Goal: Task Accomplishment & Management: Manage account settings

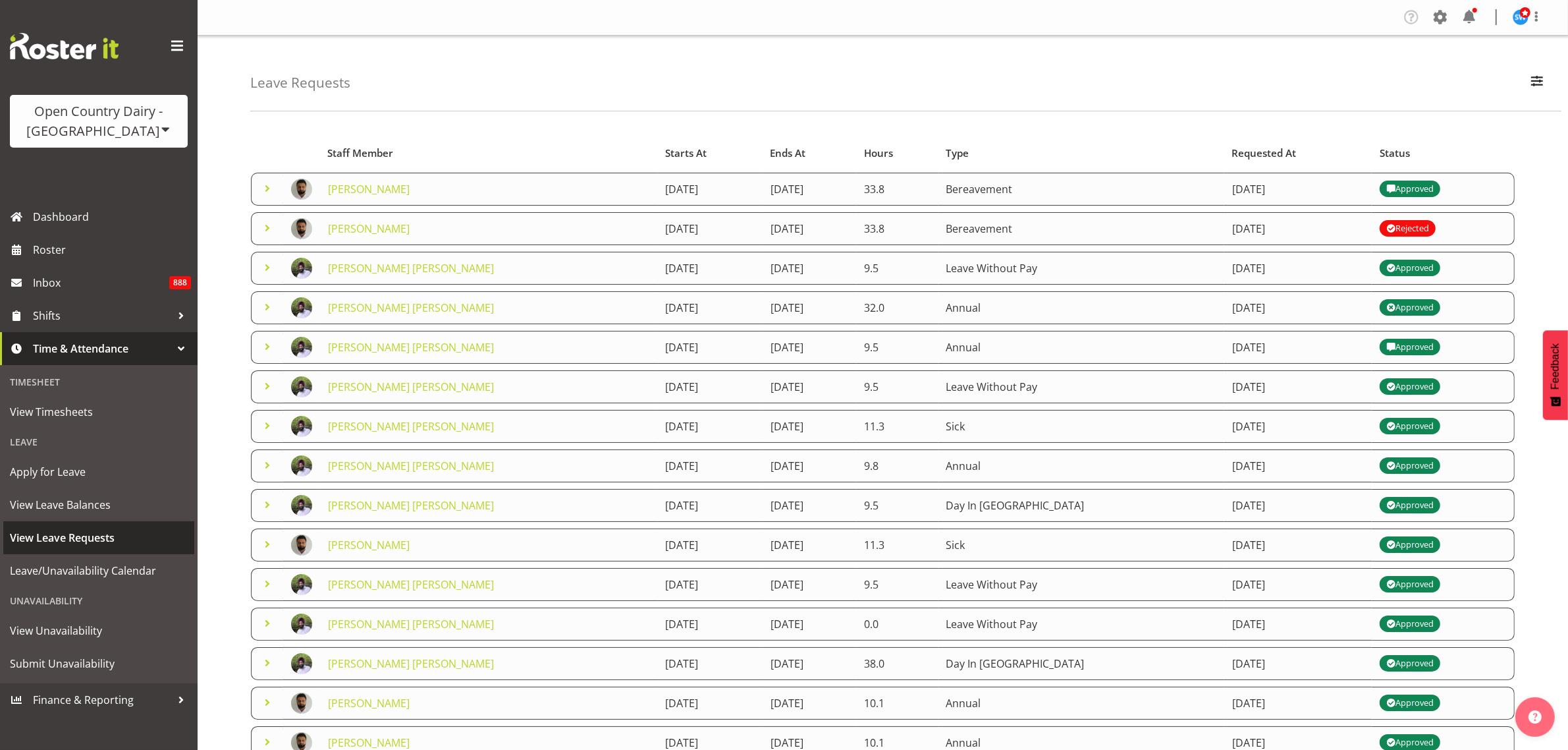
click at [100, 535] on span "View Leave Requests" at bounding box center [99, 537] width 178 height 20
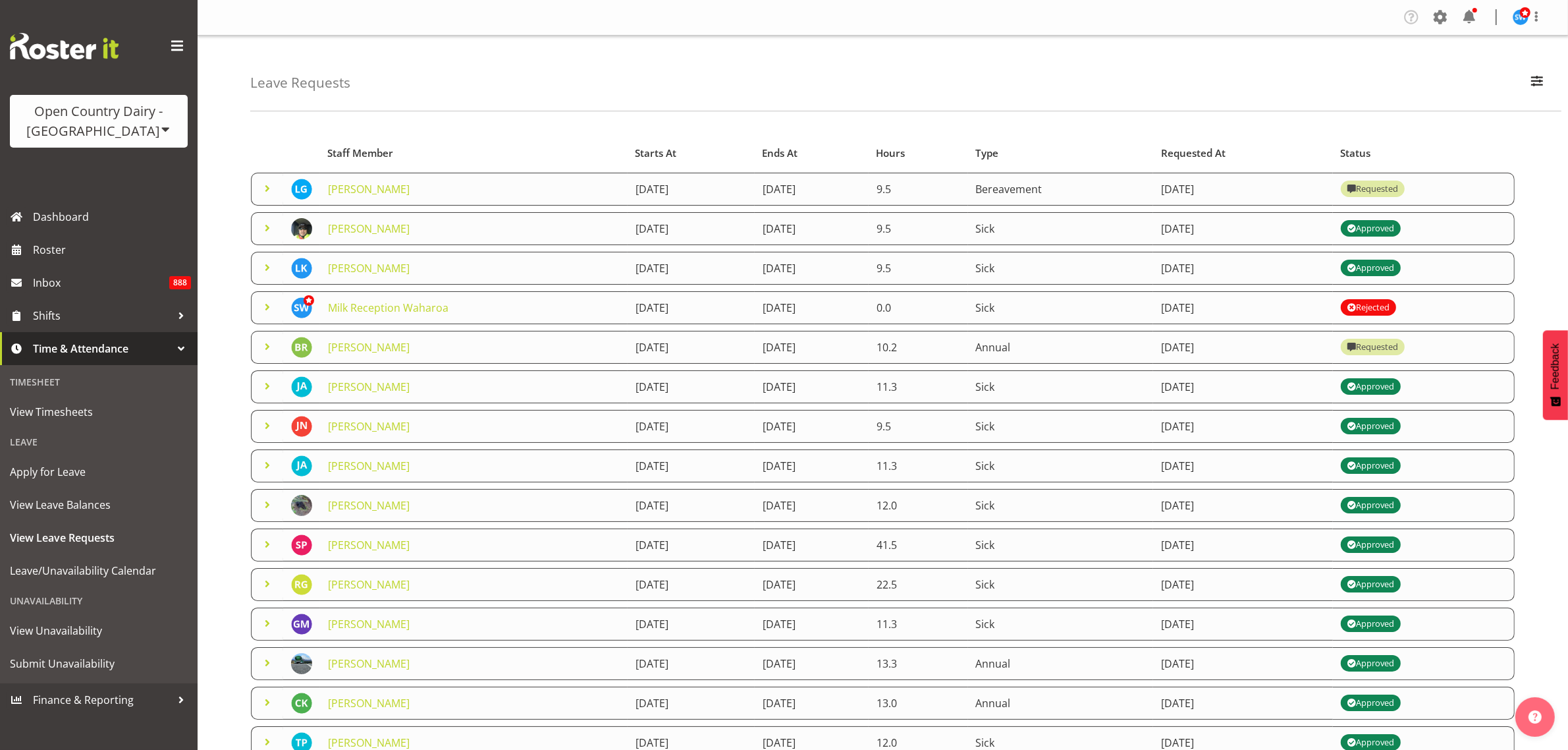
click at [272, 194] on span at bounding box center [267, 188] width 16 height 16
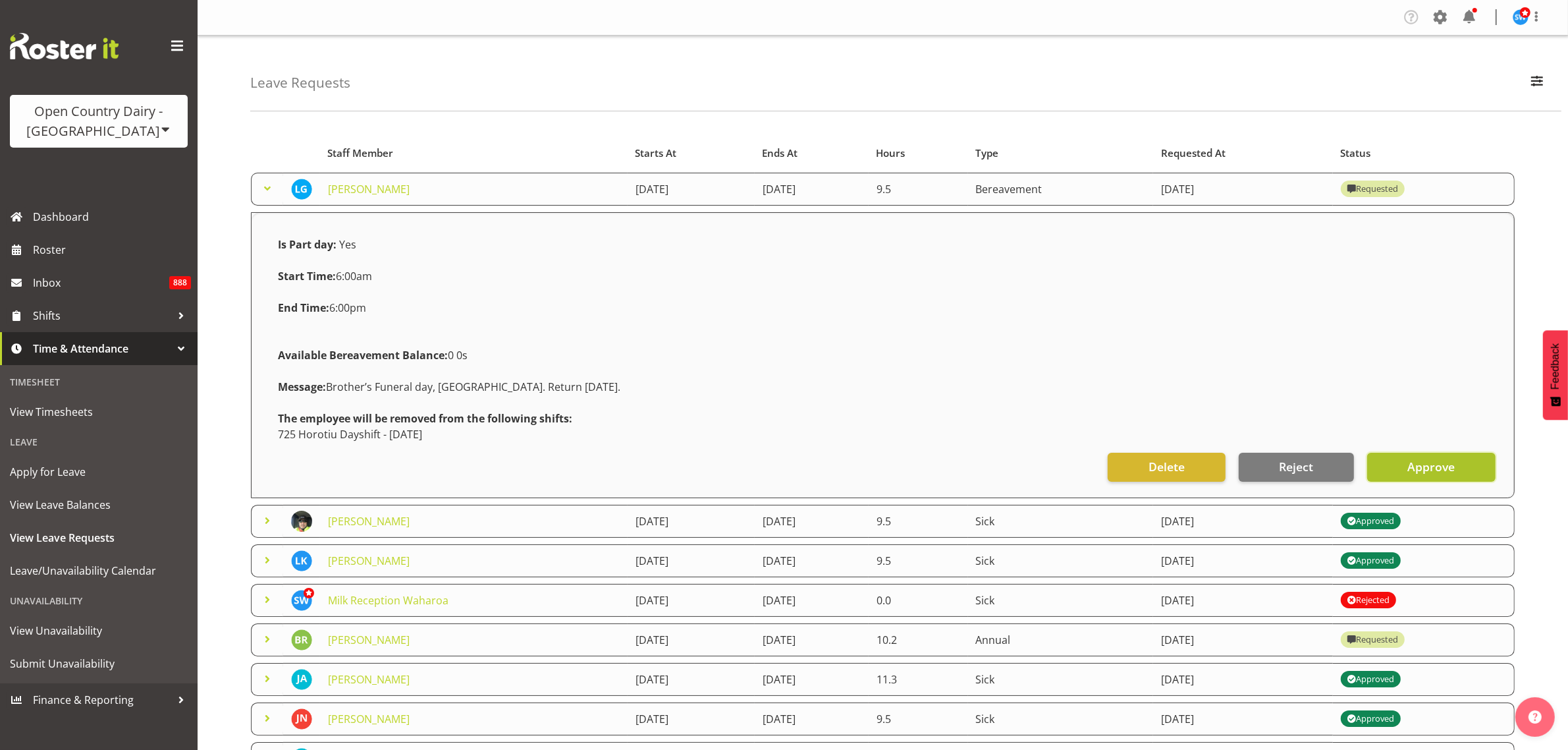
click at [1430, 473] on span "Approve" at bounding box center [1431, 466] width 47 height 17
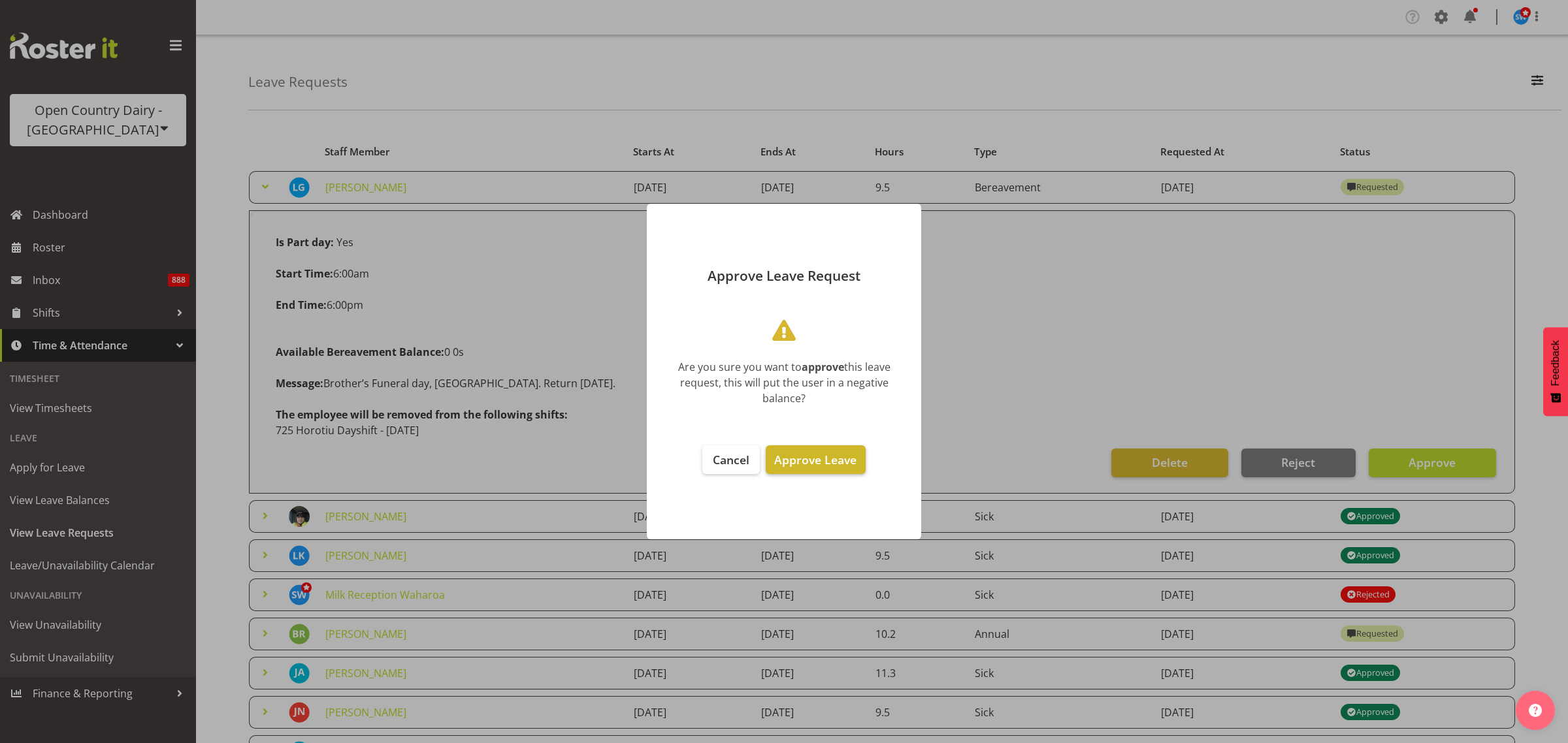
click at [834, 457] on span "Approve Leave" at bounding box center [814, 459] width 82 height 16
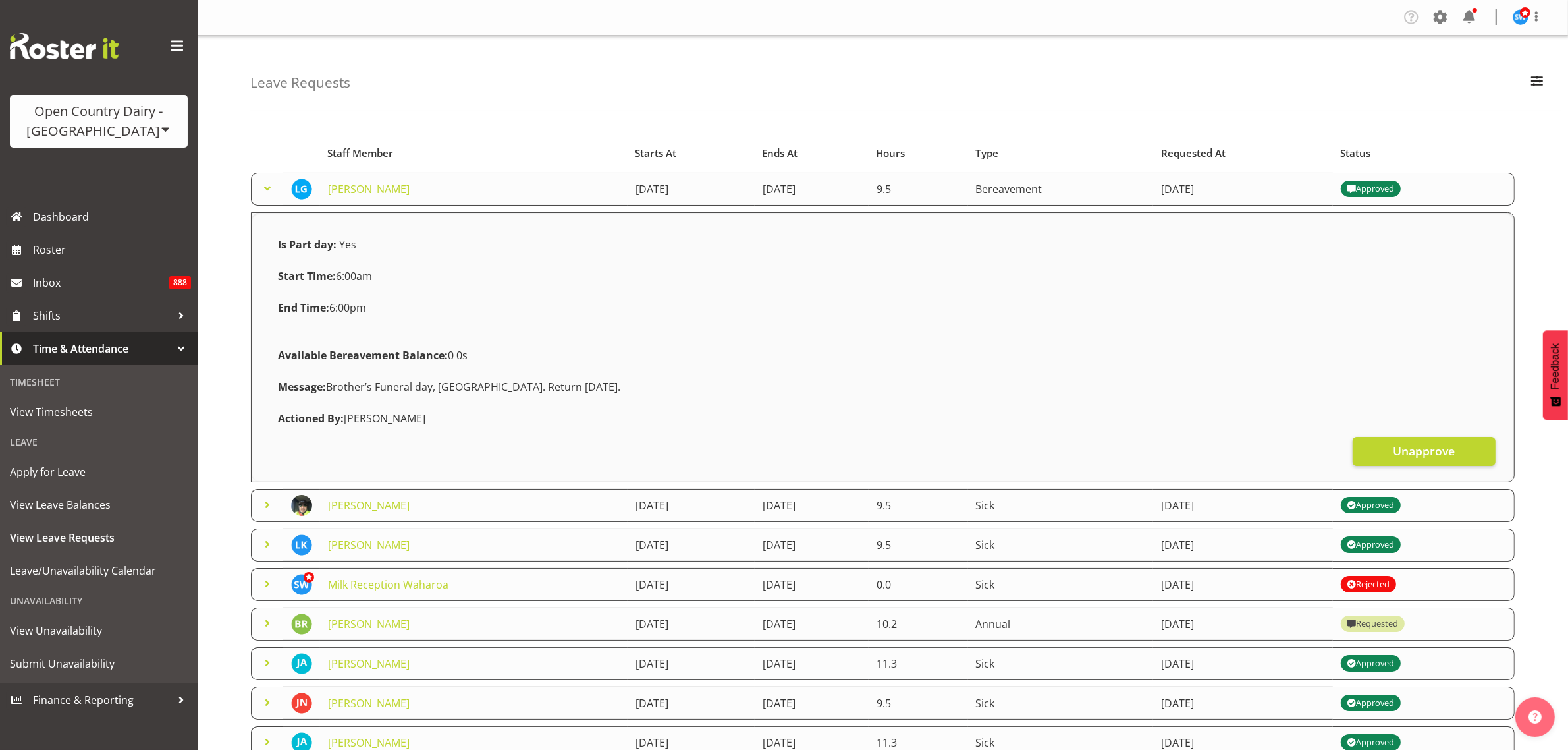
click at [270, 194] on span at bounding box center [267, 188] width 16 height 16
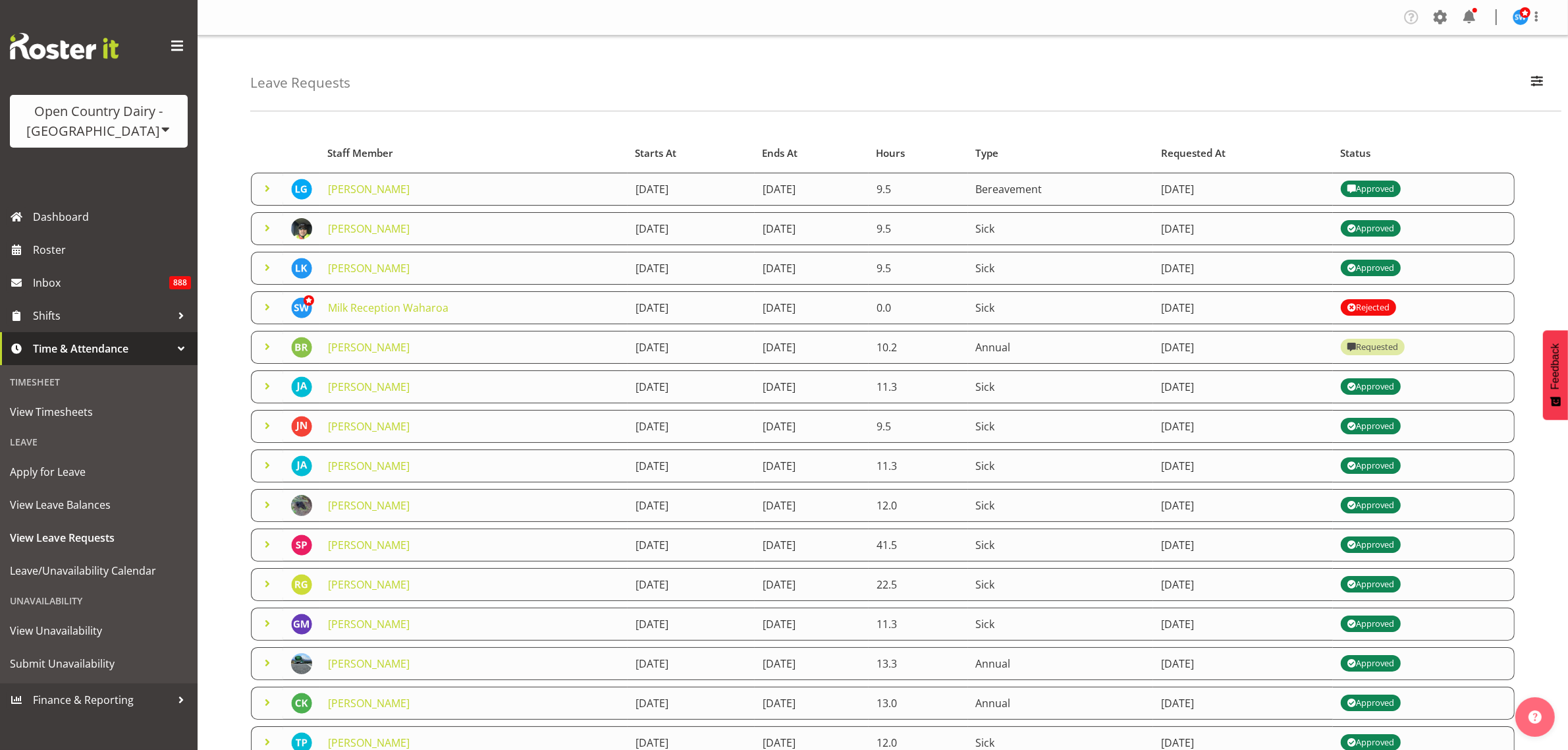
click at [271, 353] on span at bounding box center [267, 346] width 16 height 16
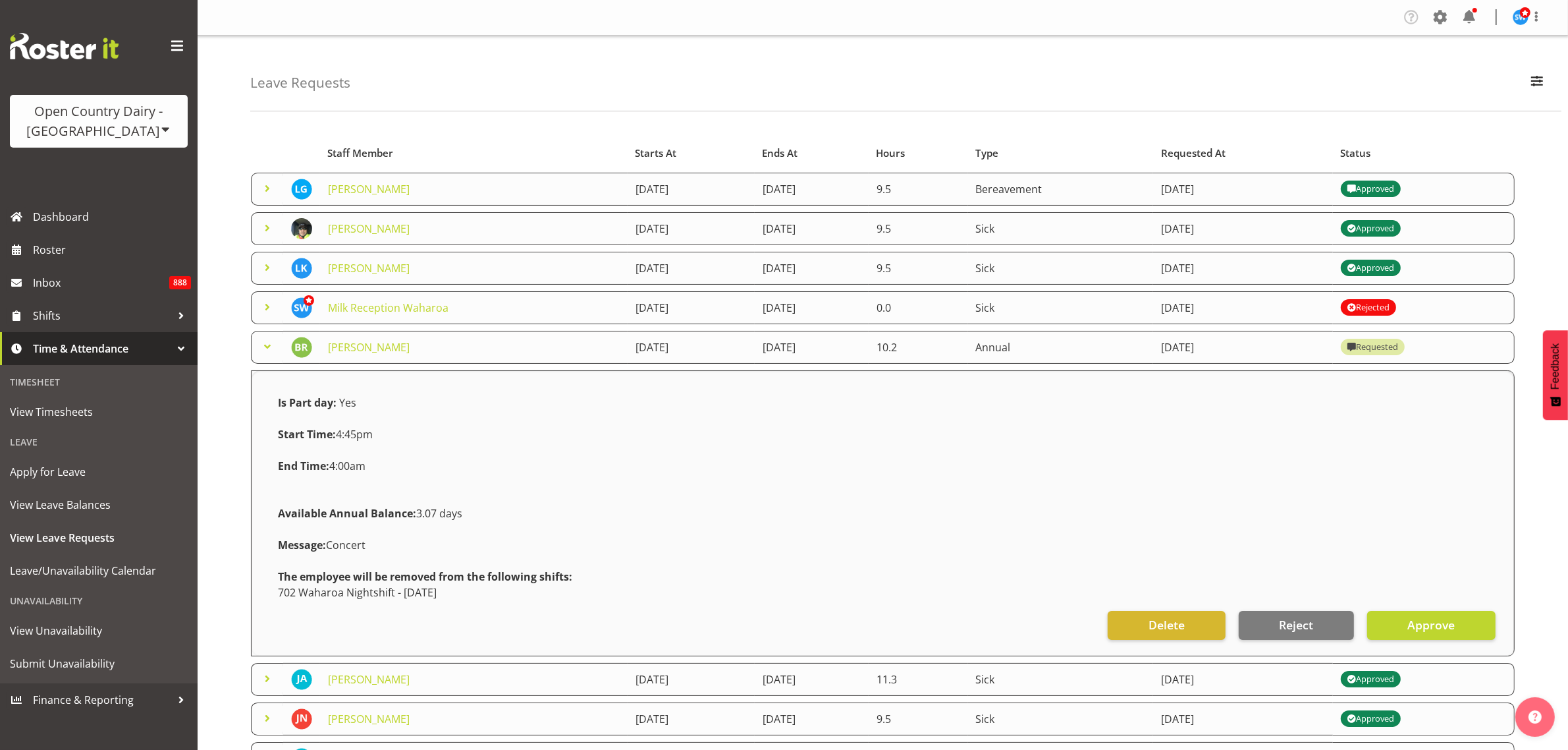
click at [855, 505] on div "Available Annual Balance: 3.07 days" at bounding box center [883, 514] width 1226 height 32
click at [272, 347] on span at bounding box center [267, 346] width 16 height 16
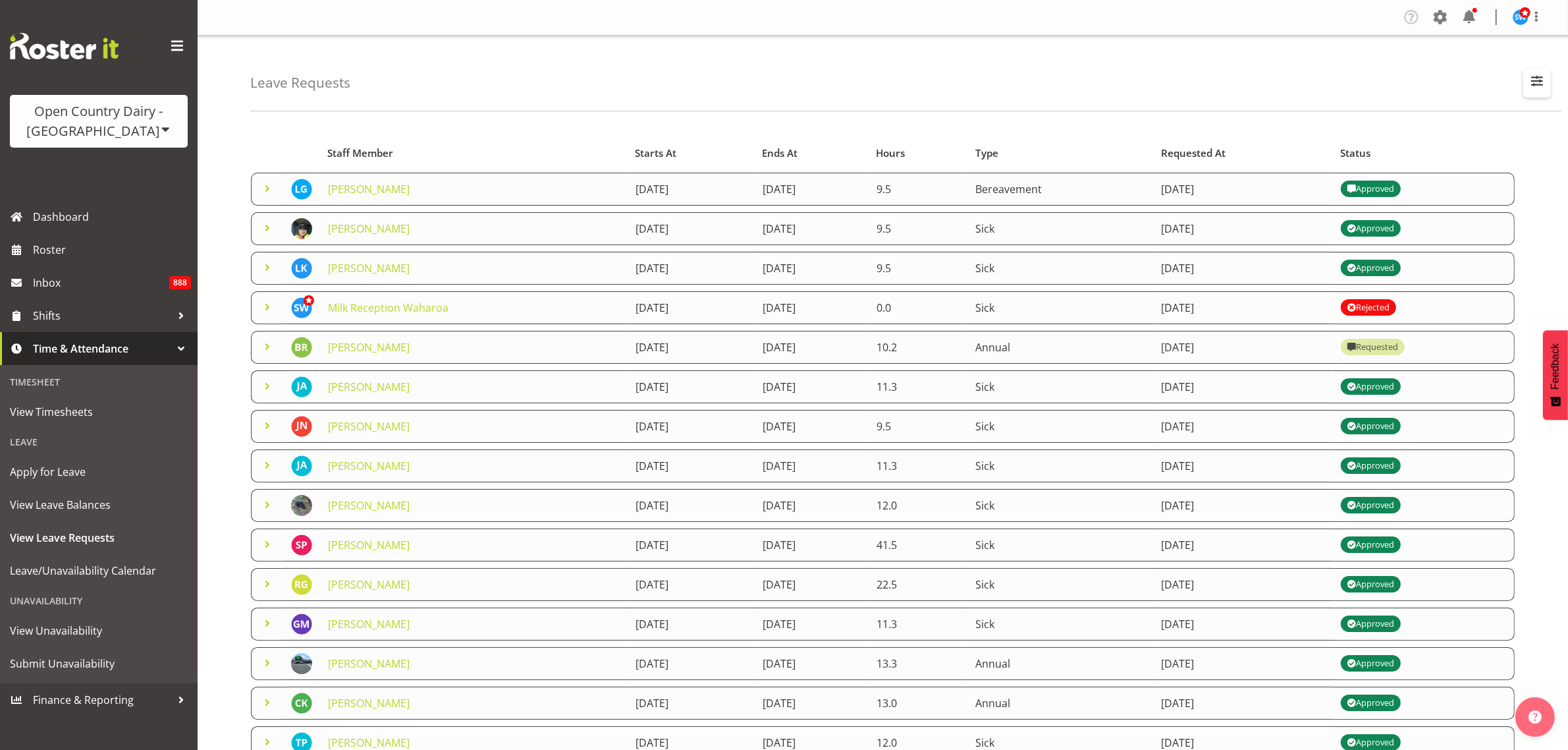
click at [1547, 81] on button "button" at bounding box center [1537, 83] width 28 height 29
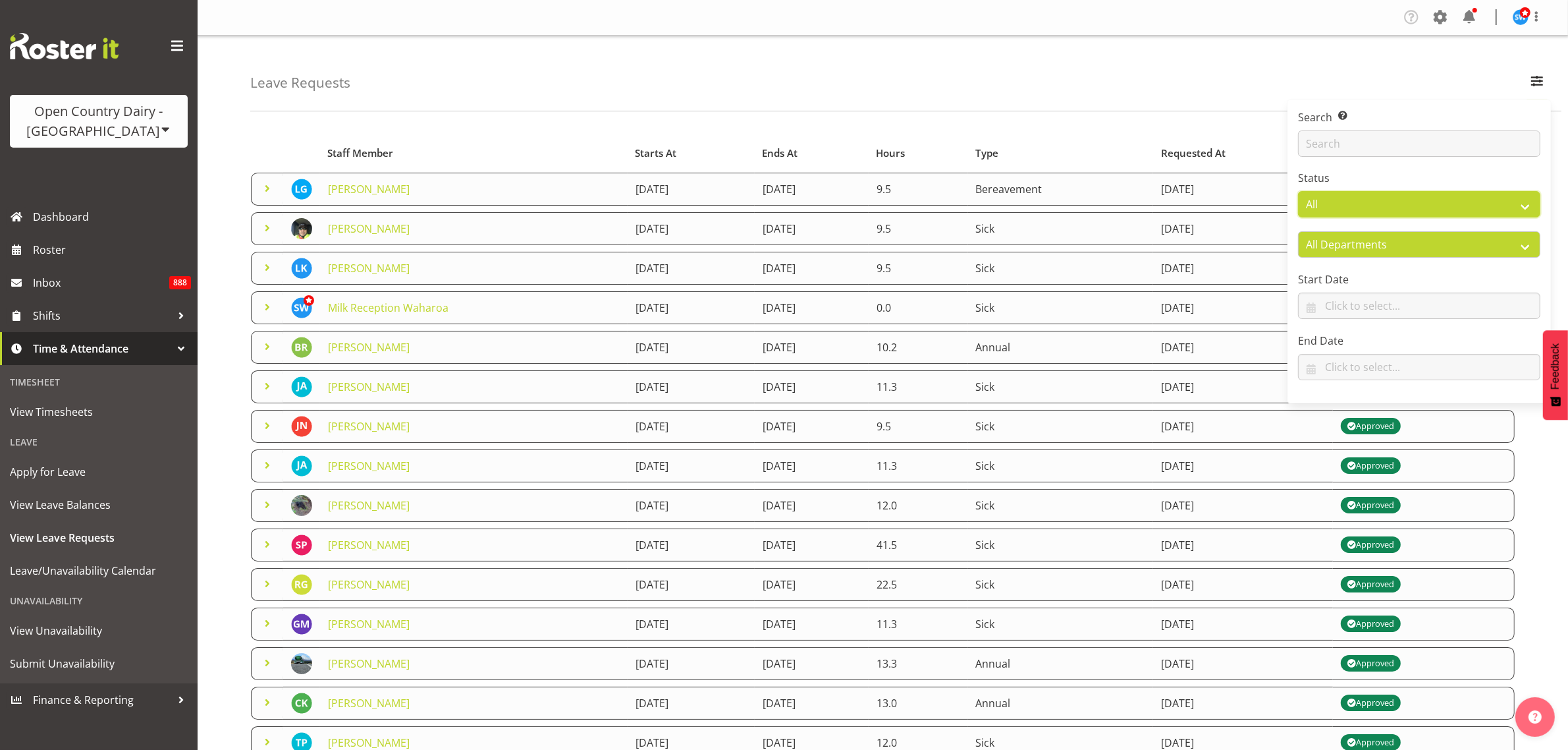
click at [1449, 201] on select "All Approved Requested Unapproved" at bounding box center [1419, 204] width 243 height 26
select select "requested"
click at [1298, 192] on select "All Approved Requested Unapproved" at bounding box center [1419, 204] width 243 height 26
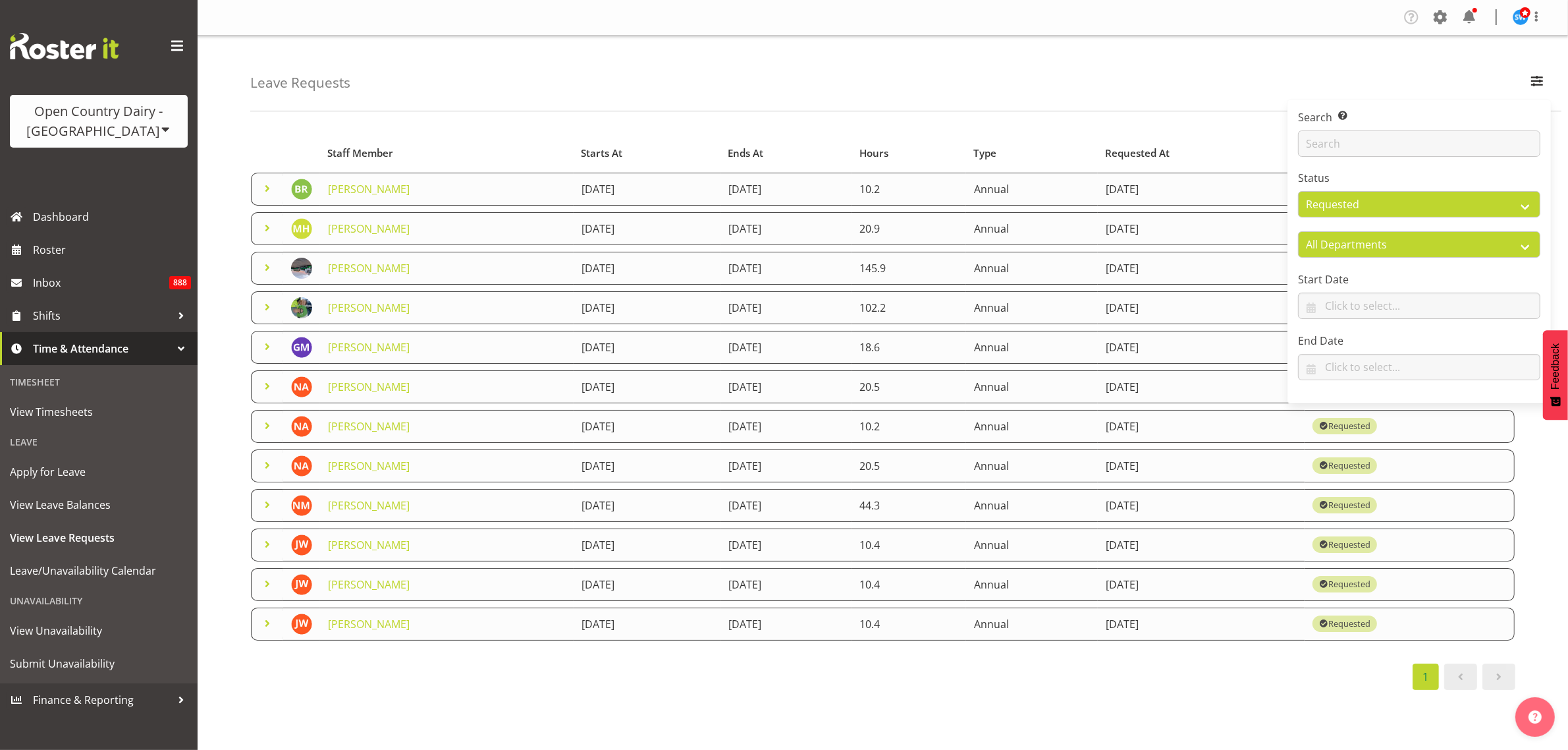
click at [1025, 84] on div "Leave Requests Search Search for a particular employee Status All Approved Requ…" at bounding box center [906, 73] width 1311 height 75
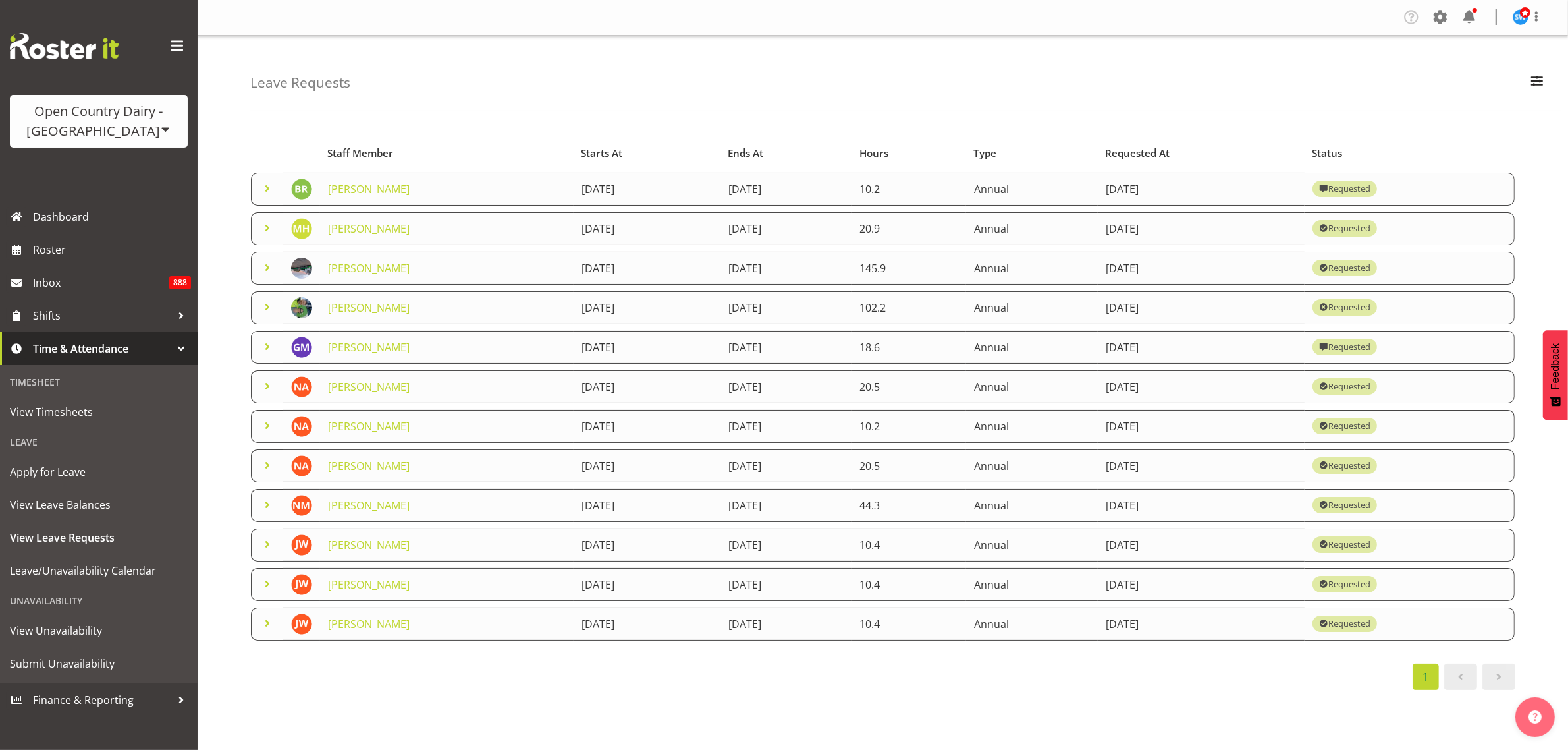
click at [269, 390] on span at bounding box center [267, 386] width 16 height 16
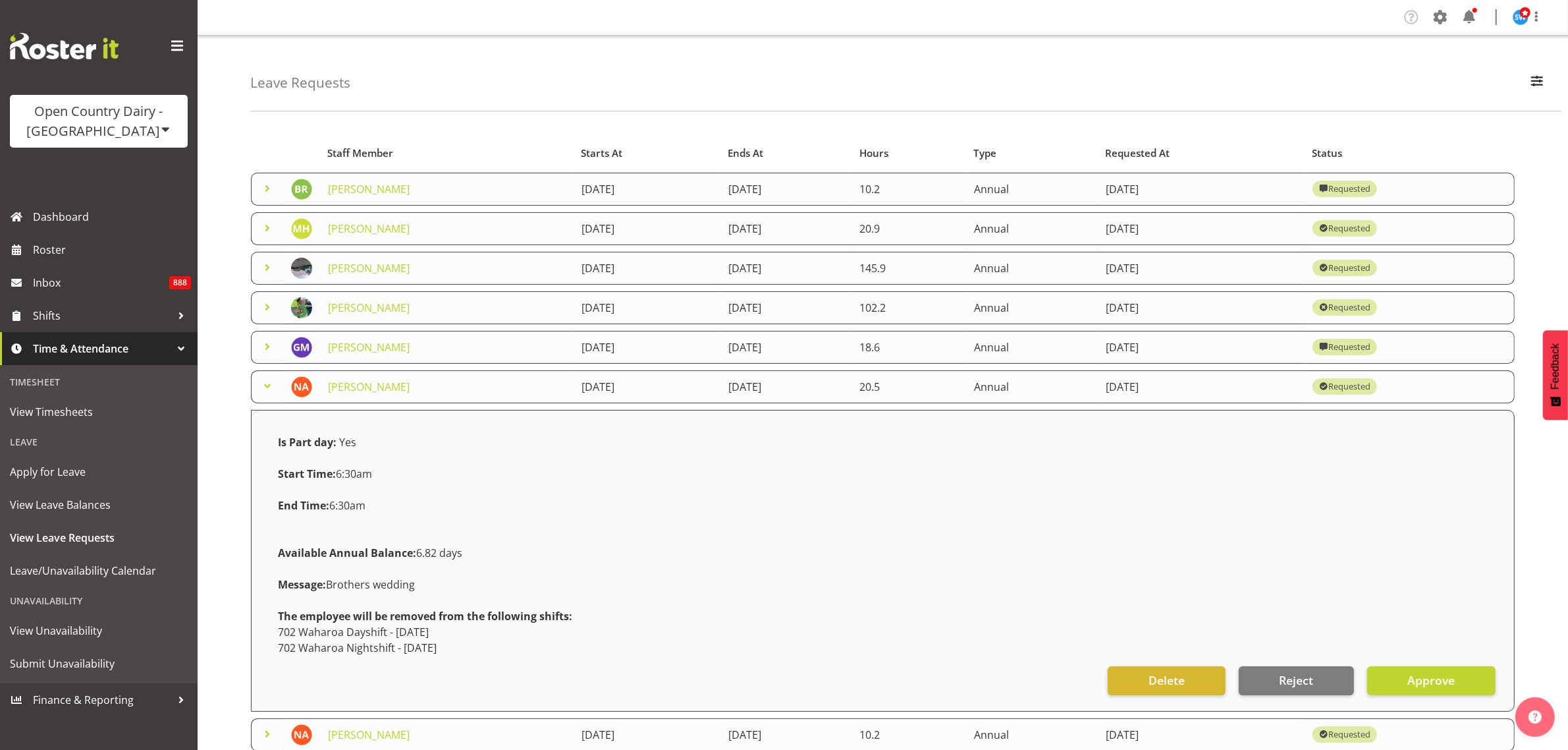
click at [269, 390] on span at bounding box center [267, 386] width 16 height 16
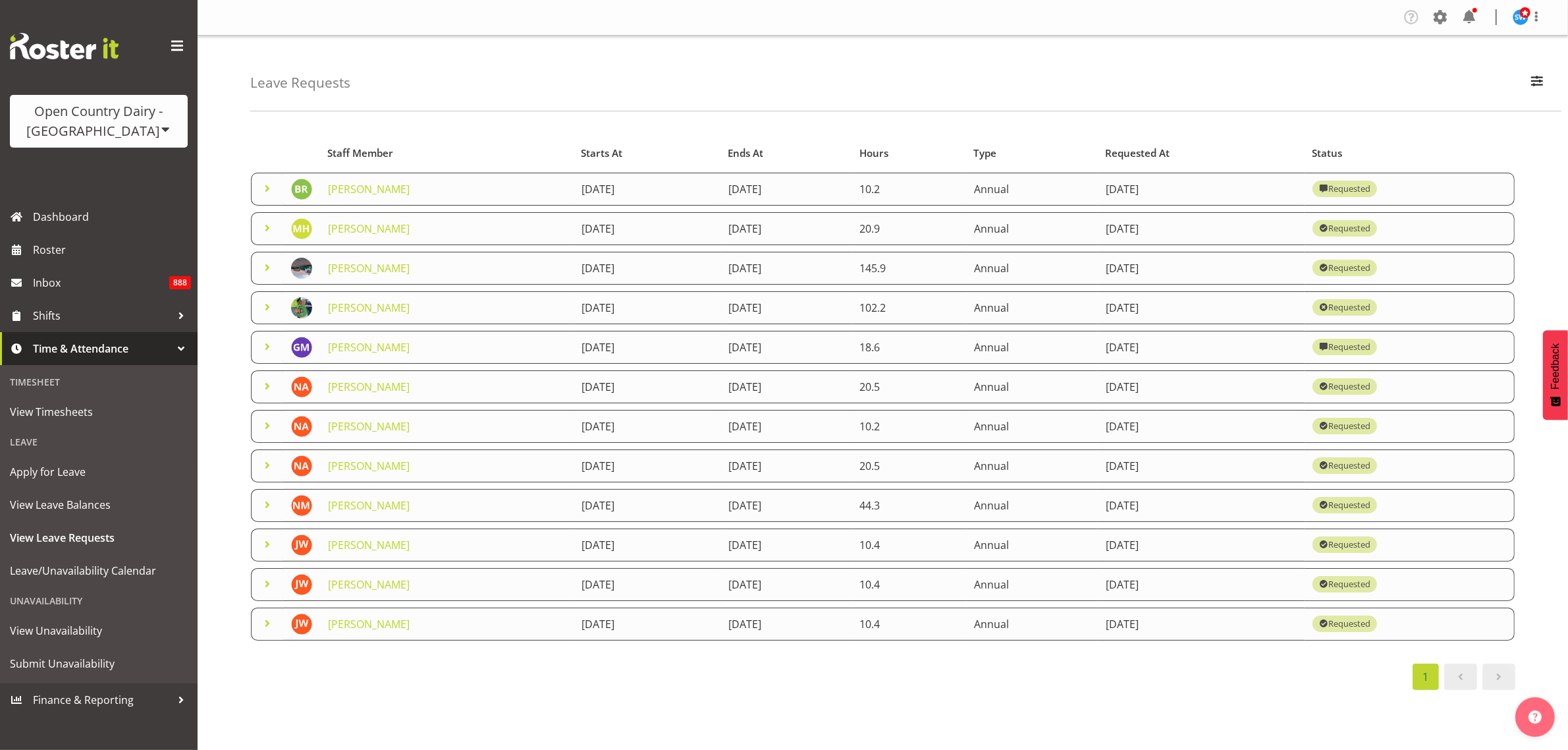
click at [267, 428] on span at bounding box center [267, 425] width 16 height 16
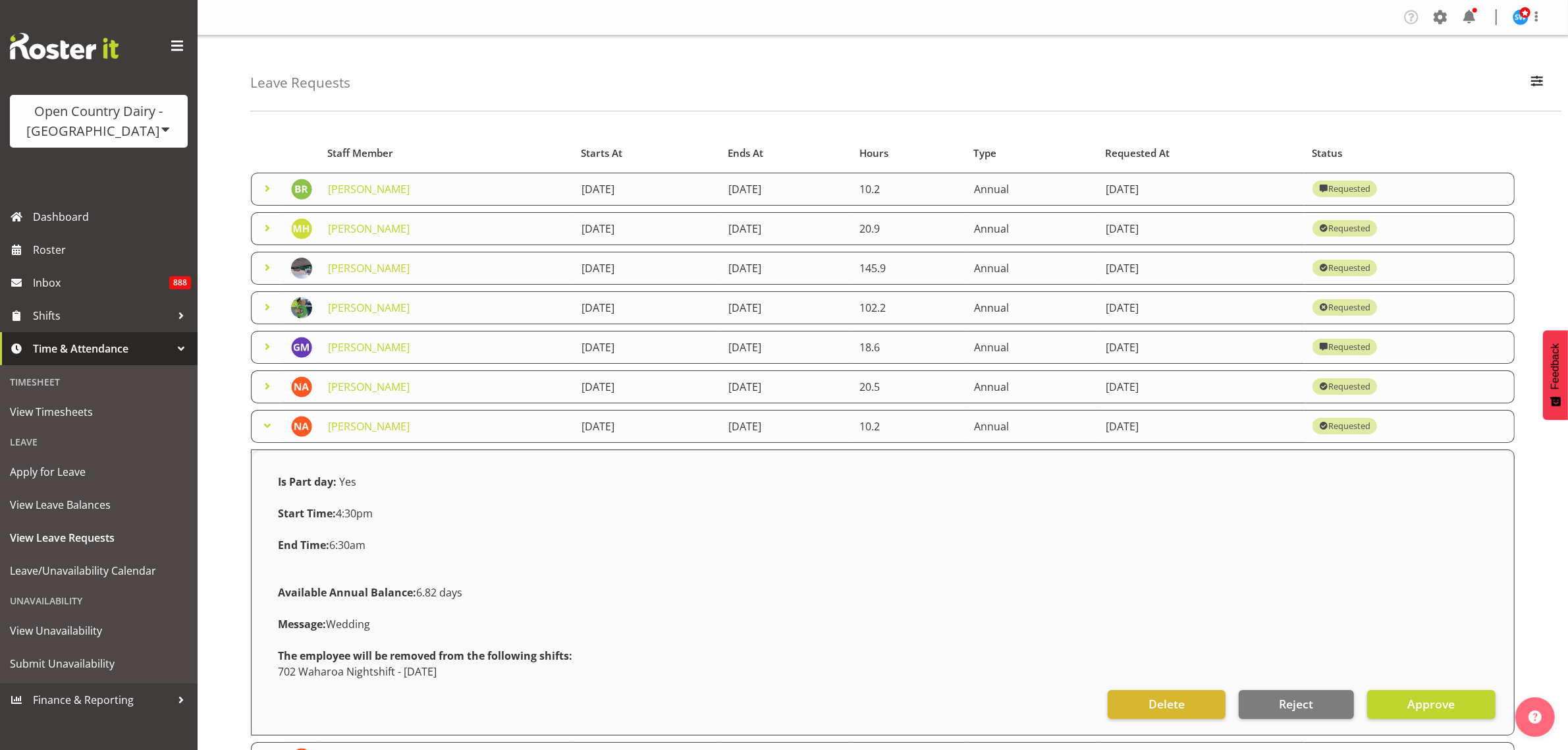
click at [271, 426] on span at bounding box center [267, 425] width 16 height 16
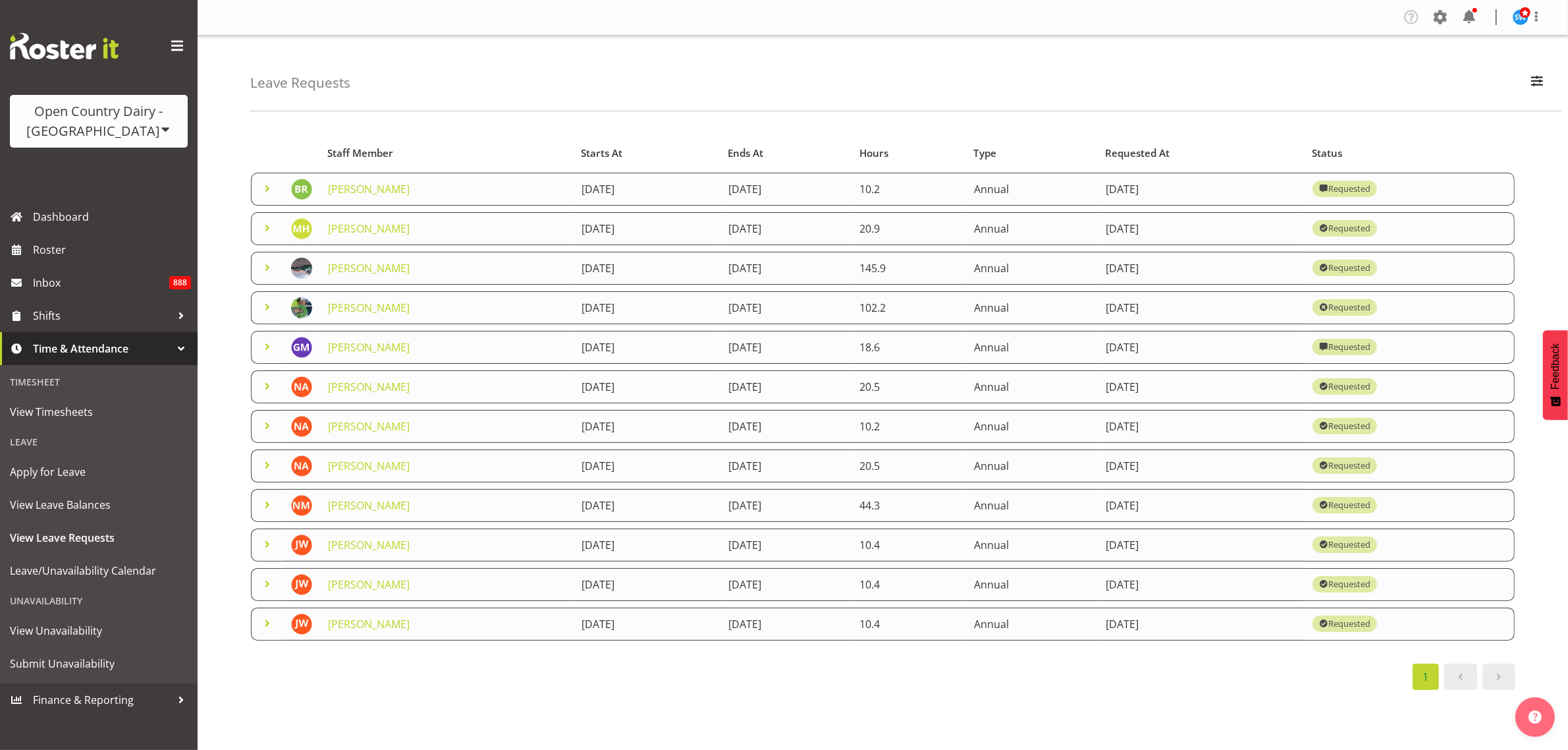
click at [268, 469] on span at bounding box center [267, 465] width 16 height 16
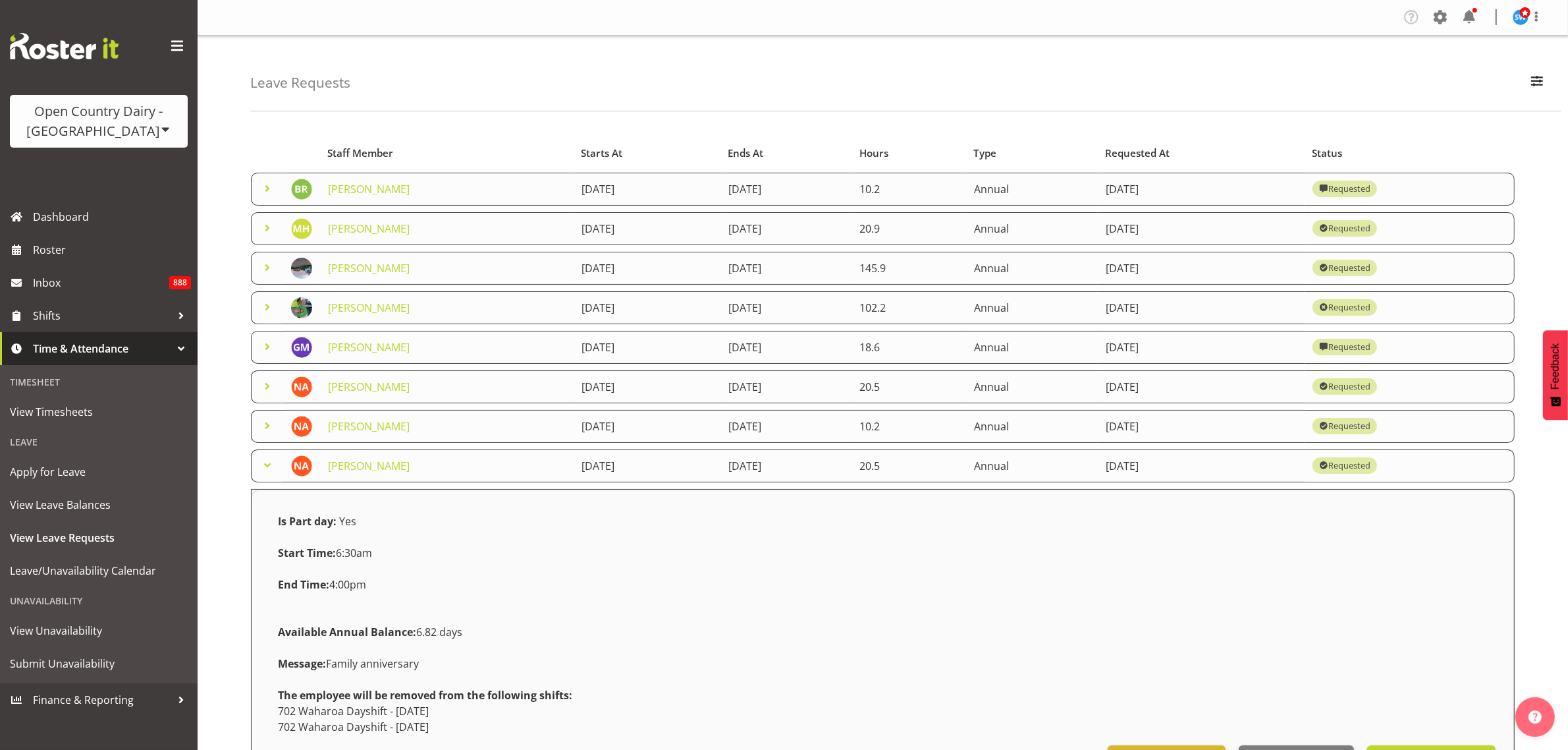
click at [272, 426] on span at bounding box center [267, 425] width 16 height 16
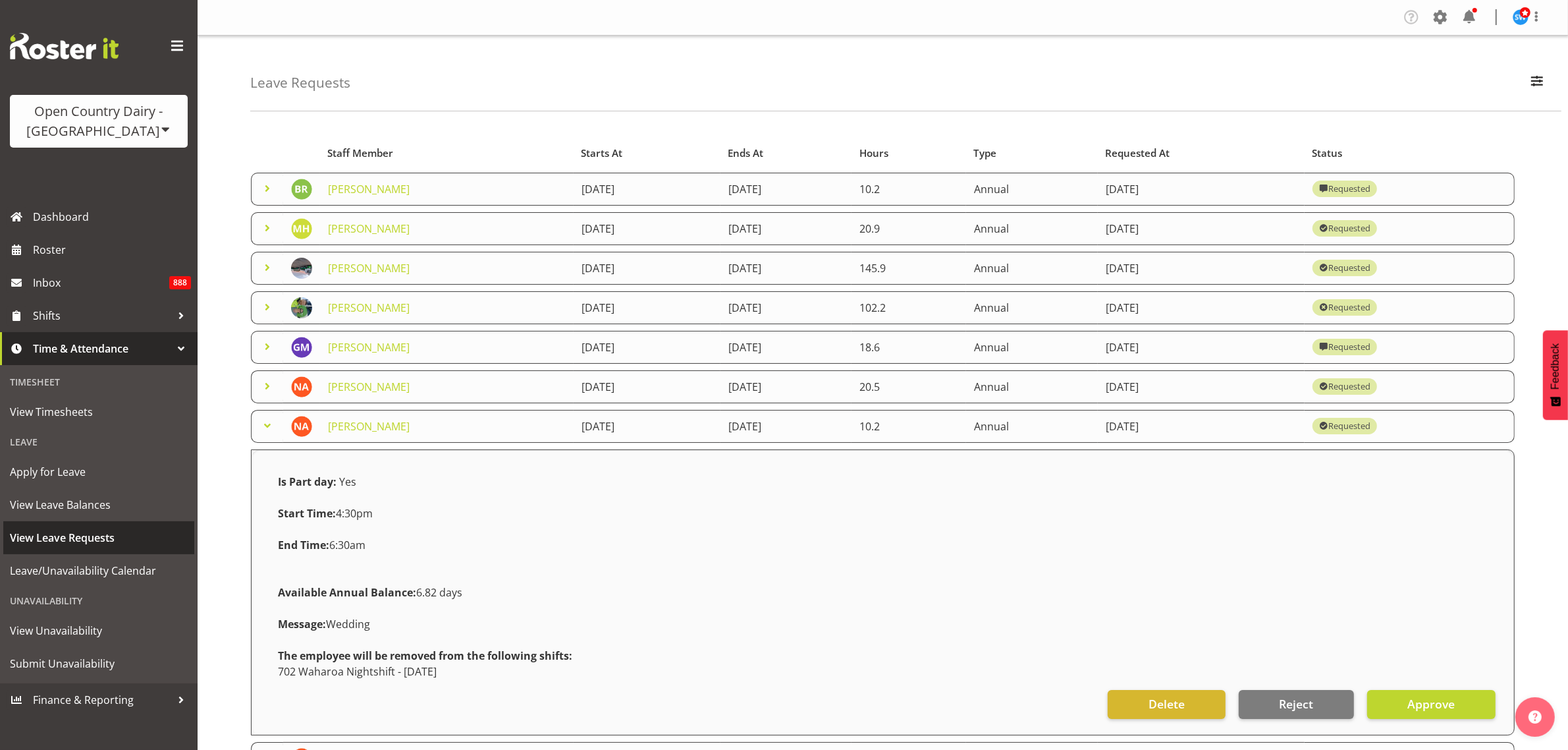
click at [113, 538] on span "View Leave Requests" at bounding box center [99, 537] width 178 height 20
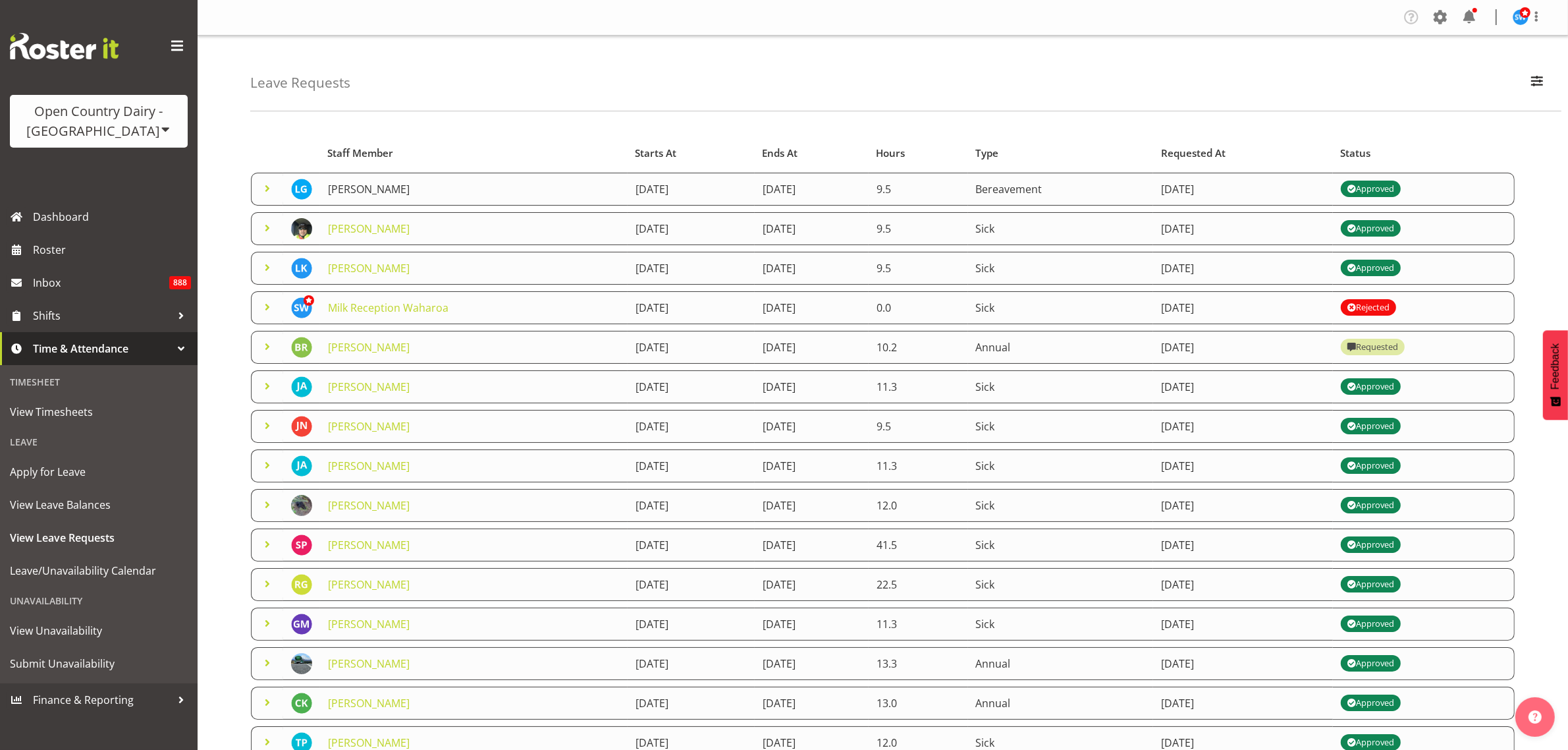
click at [372, 191] on link "[PERSON_NAME]" at bounding box center [369, 189] width 82 height 15
